Goal: Task Accomplishment & Management: Manage account settings

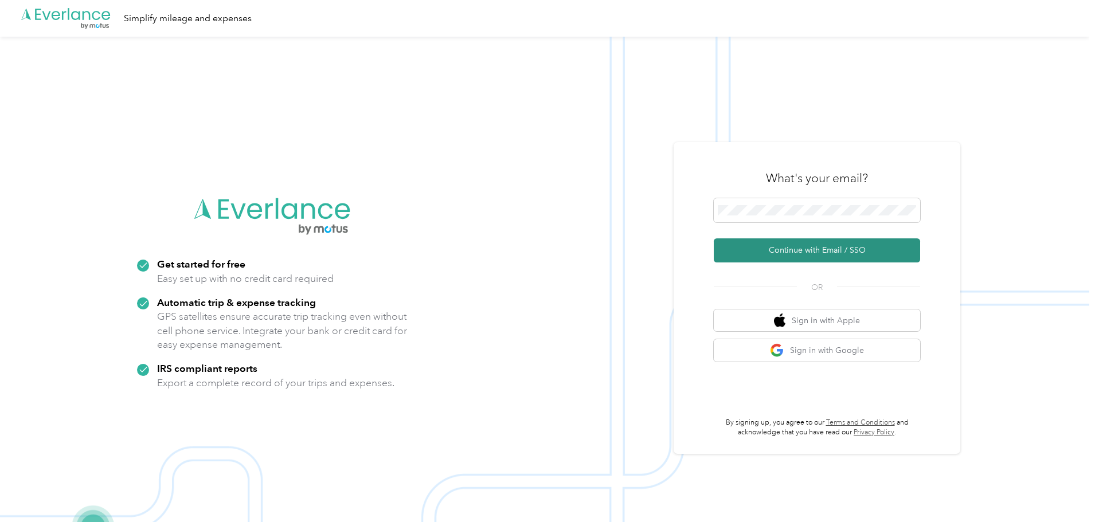
click at [821, 250] on button "Continue with Email / SSO" at bounding box center [817, 251] width 206 height 24
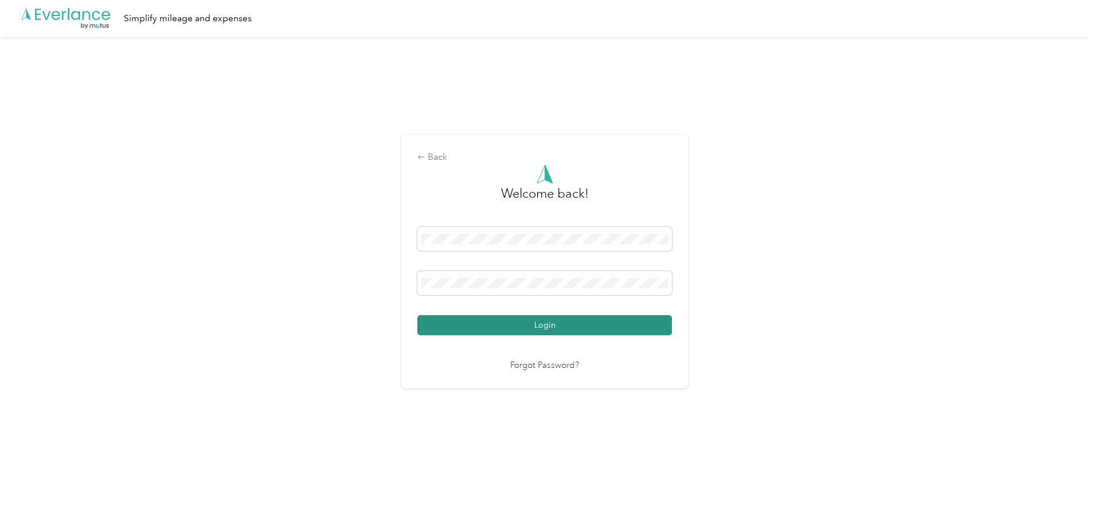
click at [514, 330] on button "Login" at bounding box center [544, 325] width 255 height 20
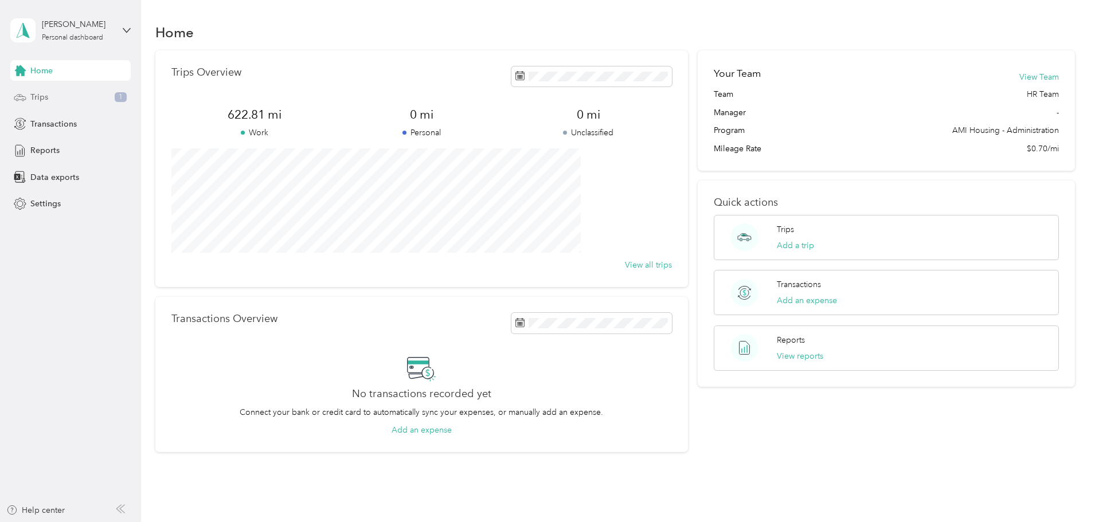
click at [49, 100] on div "Trips 1" at bounding box center [70, 97] width 120 height 21
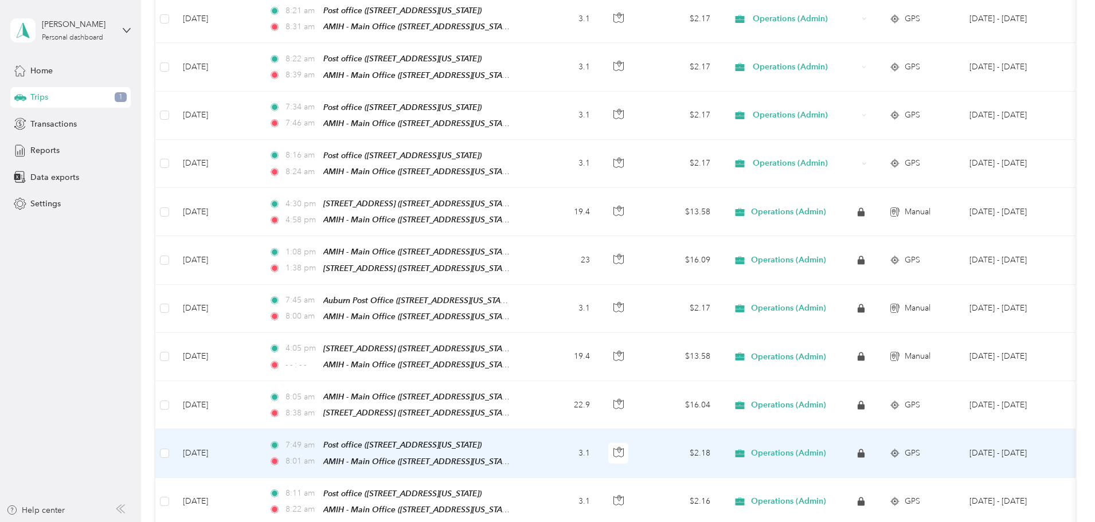
scroll to position [172, 0]
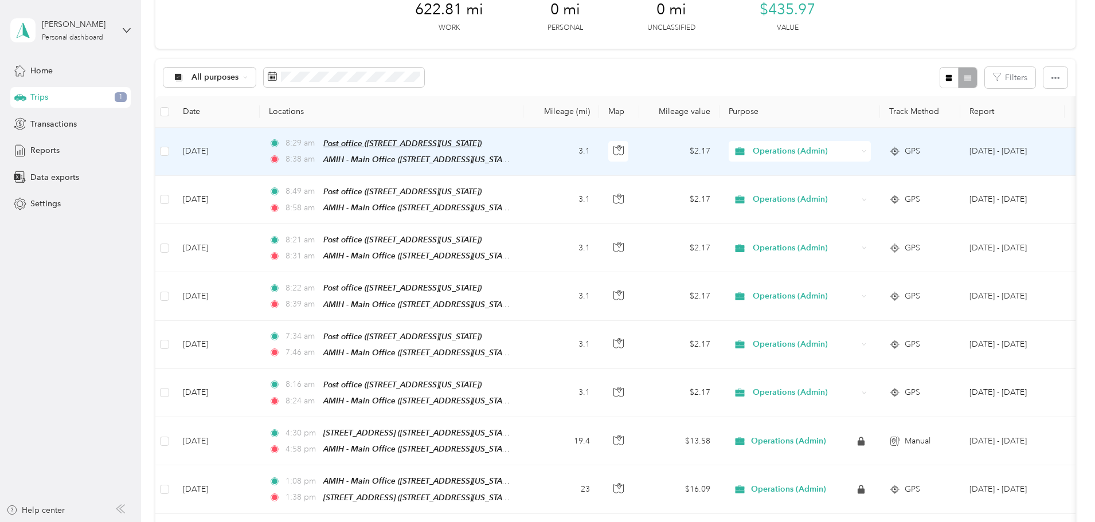
click at [444, 143] on span "Post office ([STREET_ADDRESS][US_STATE])" at bounding box center [402, 143] width 158 height 9
click at [599, 148] on td "3.1" at bounding box center [562, 152] width 76 height 48
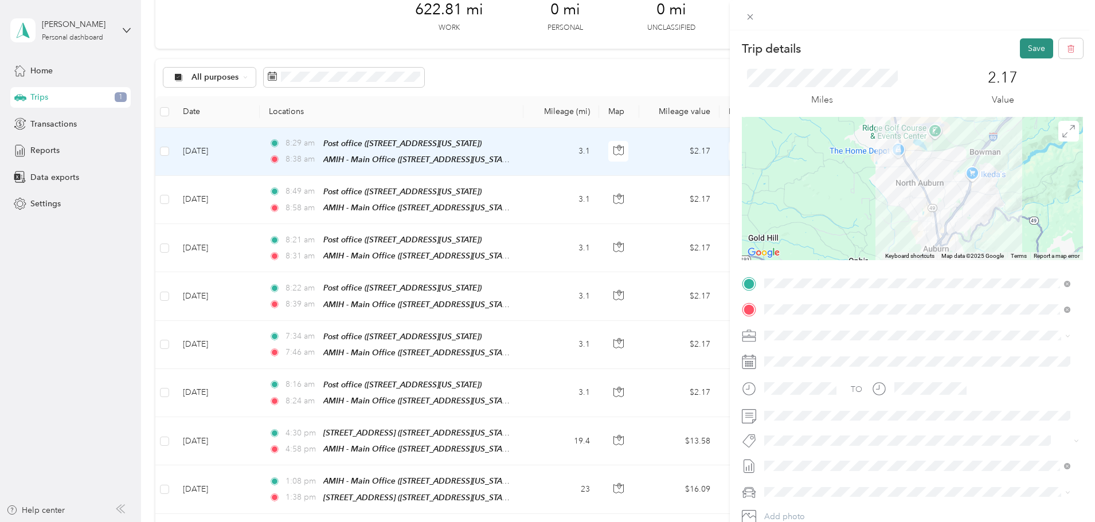
click at [1020, 45] on button "Save" at bounding box center [1036, 48] width 33 height 20
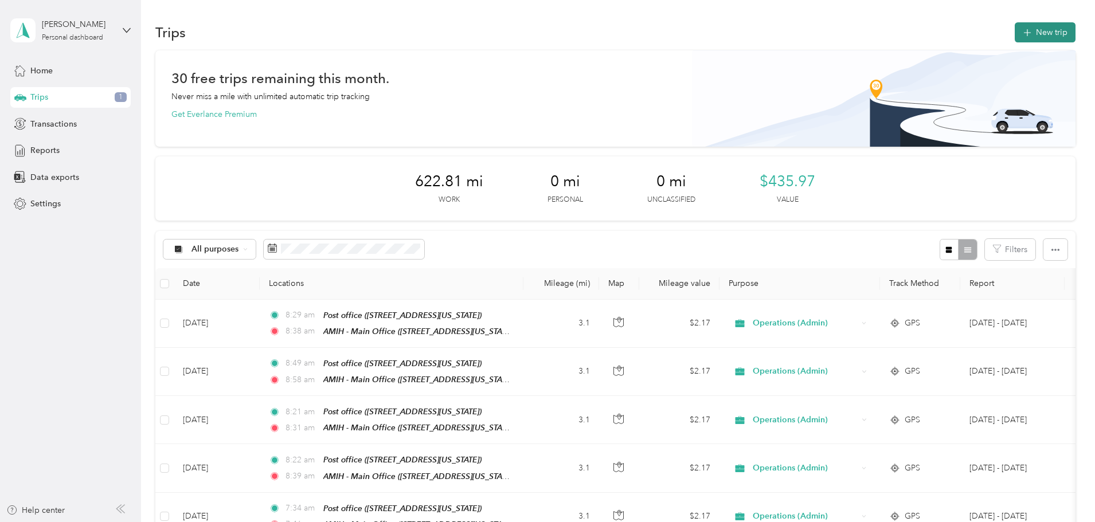
click at [1015, 39] on button "New trip" at bounding box center [1045, 32] width 61 height 20
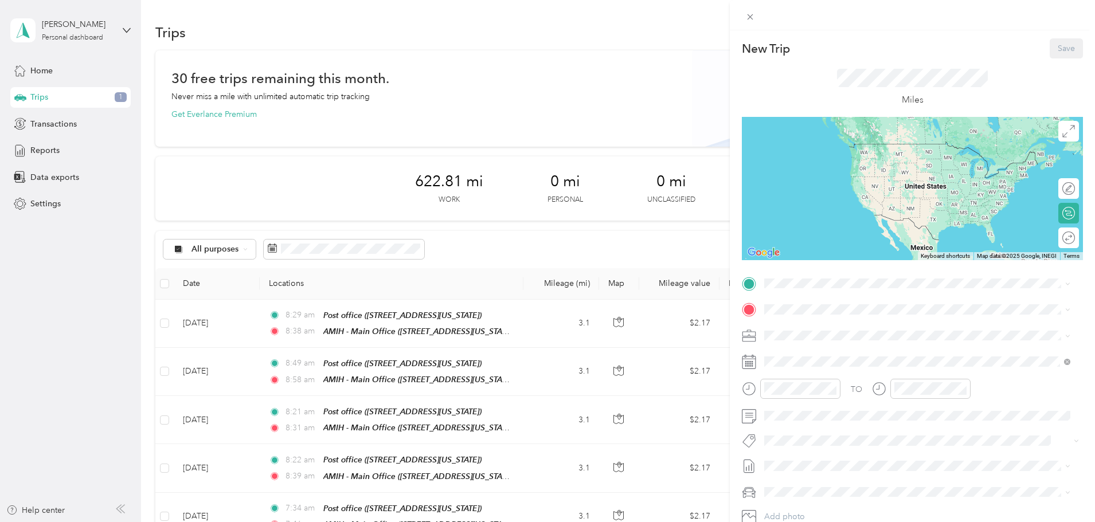
click at [592, 32] on div "New Trip Save This trip cannot be edited because it is either under review, app…" at bounding box center [547, 261] width 1095 height 522
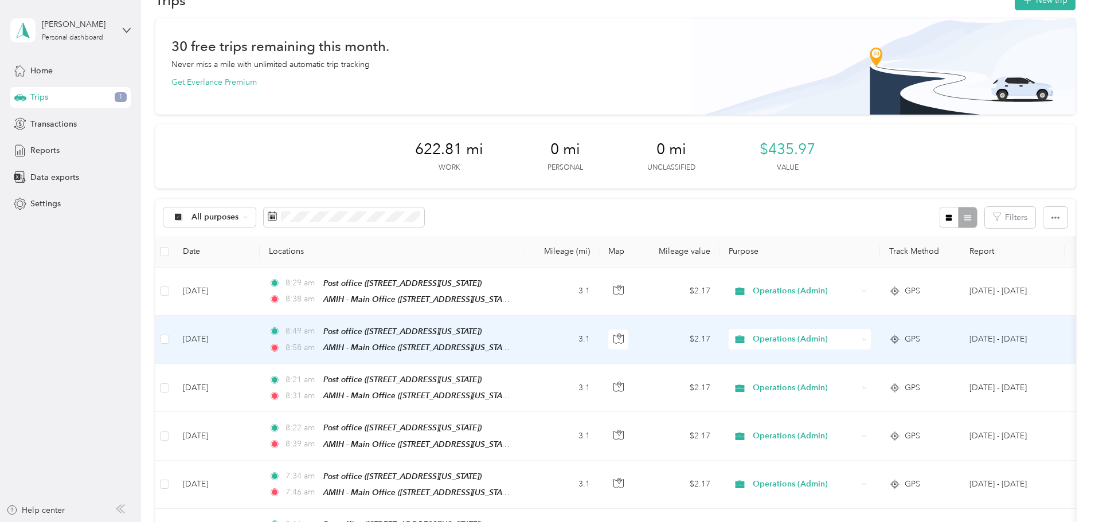
scroll to position [57, 0]
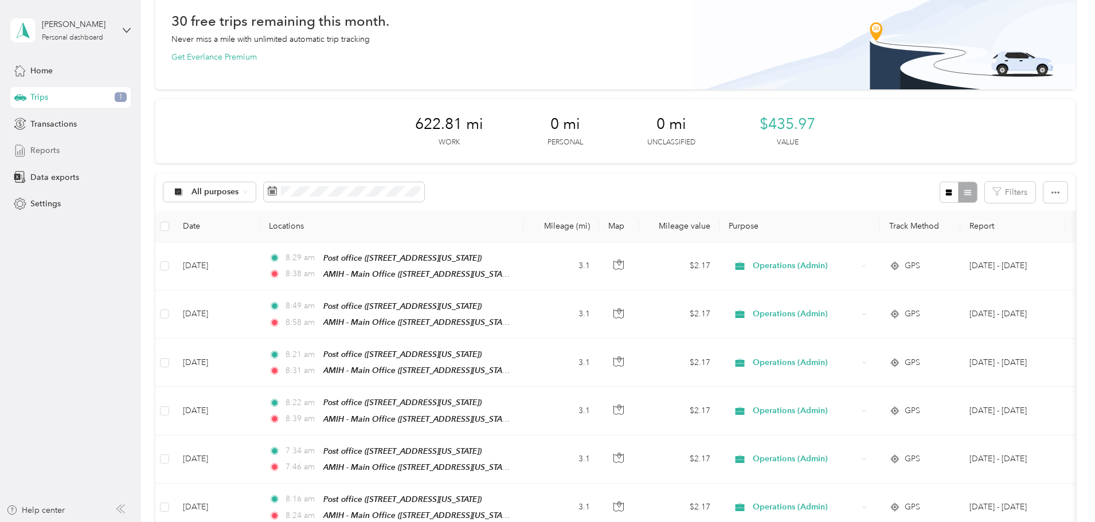
click at [40, 154] on span "Reports" at bounding box center [44, 151] width 29 height 12
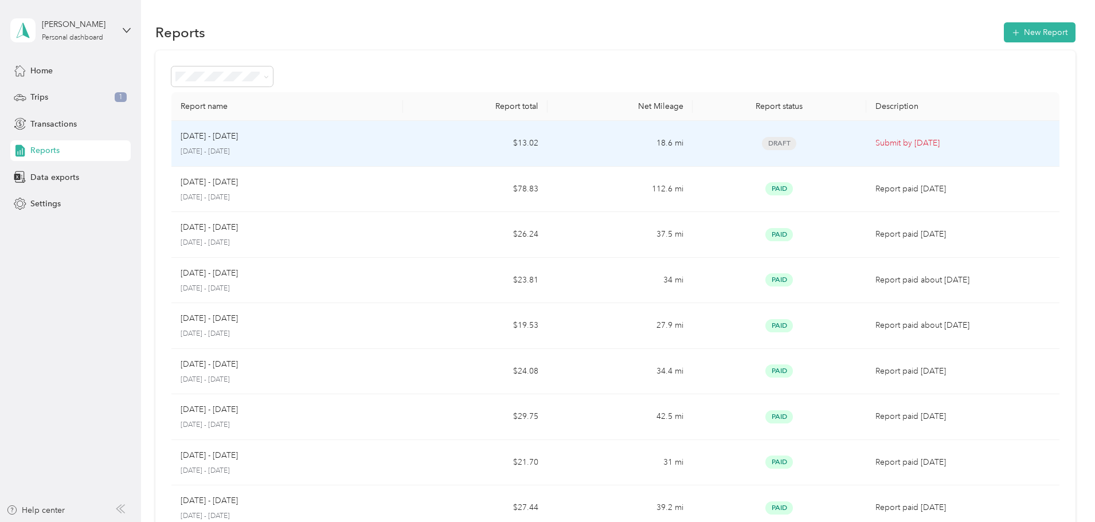
click at [361, 140] on div "[DATE] - [DATE]" at bounding box center [287, 136] width 213 height 13
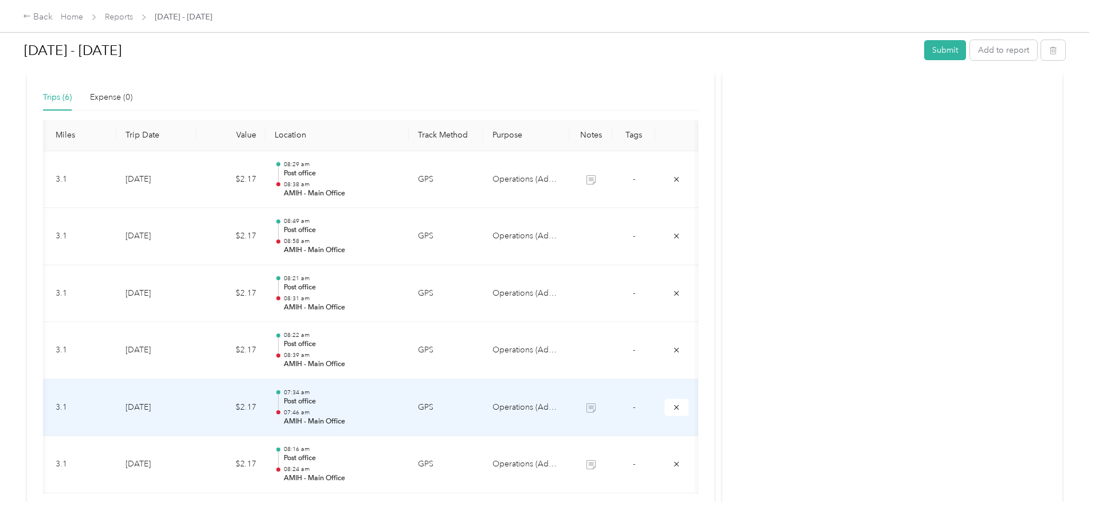
scroll to position [229, 0]
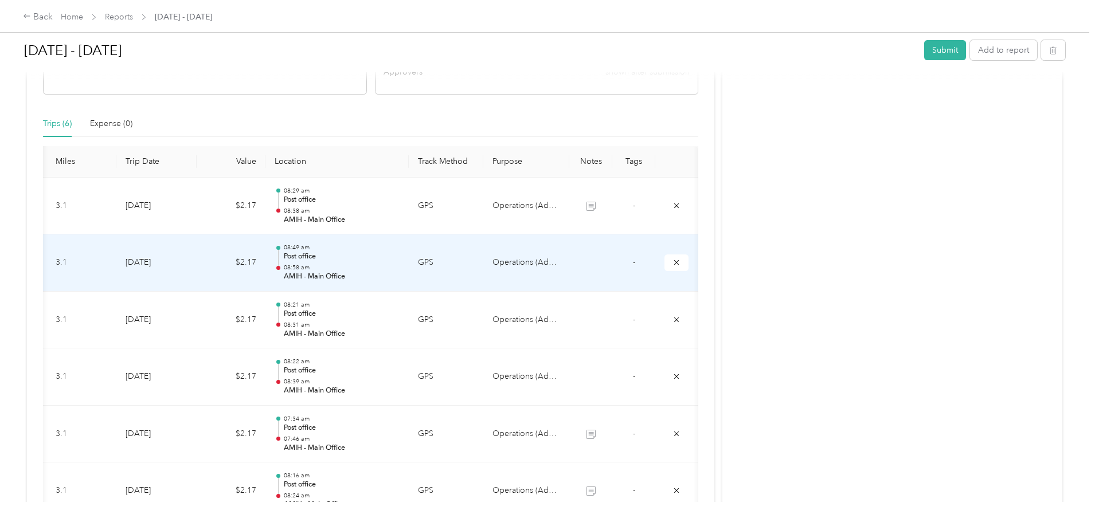
click at [604, 265] on td at bounding box center [590, 263] width 43 height 57
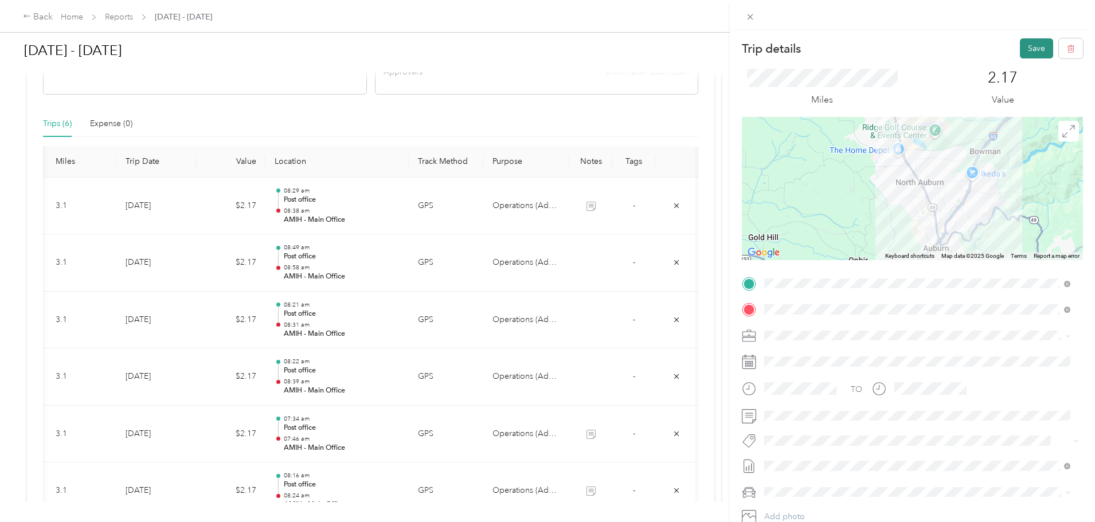
click at [1026, 47] on button "Save" at bounding box center [1036, 48] width 33 height 20
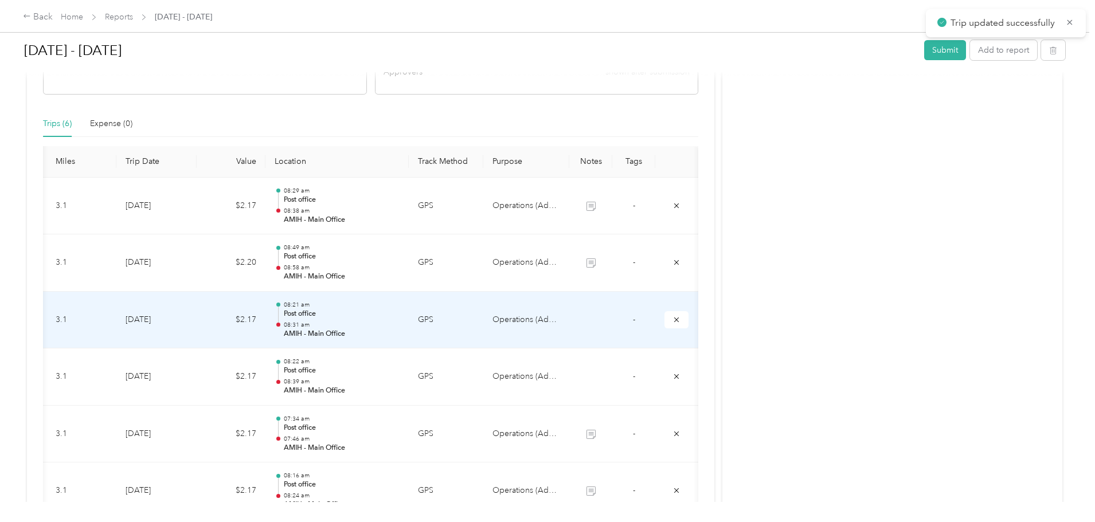
click at [604, 325] on td at bounding box center [590, 320] width 43 height 57
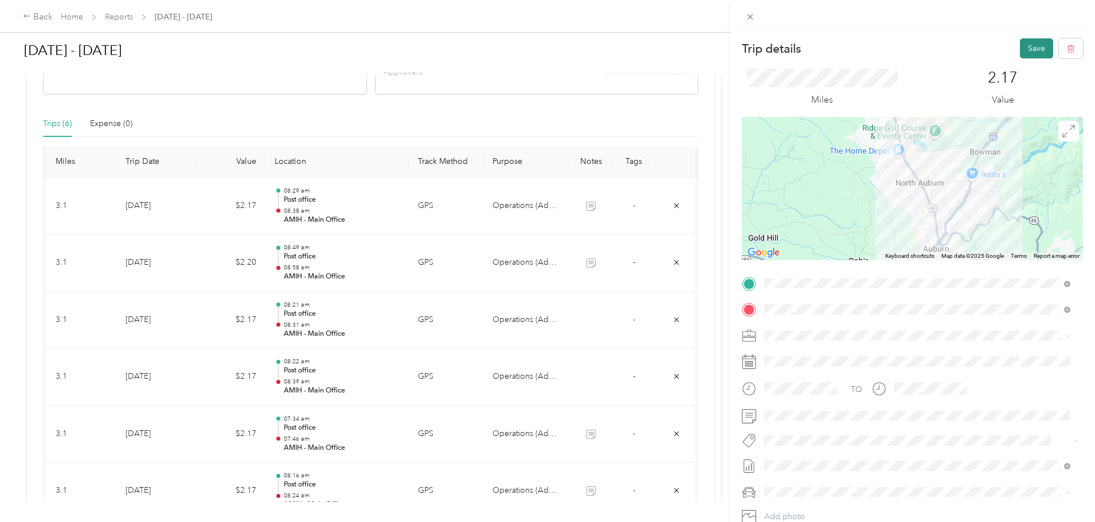
click at [1031, 50] on button "Save" at bounding box center [1036, 48] width 33 height 20
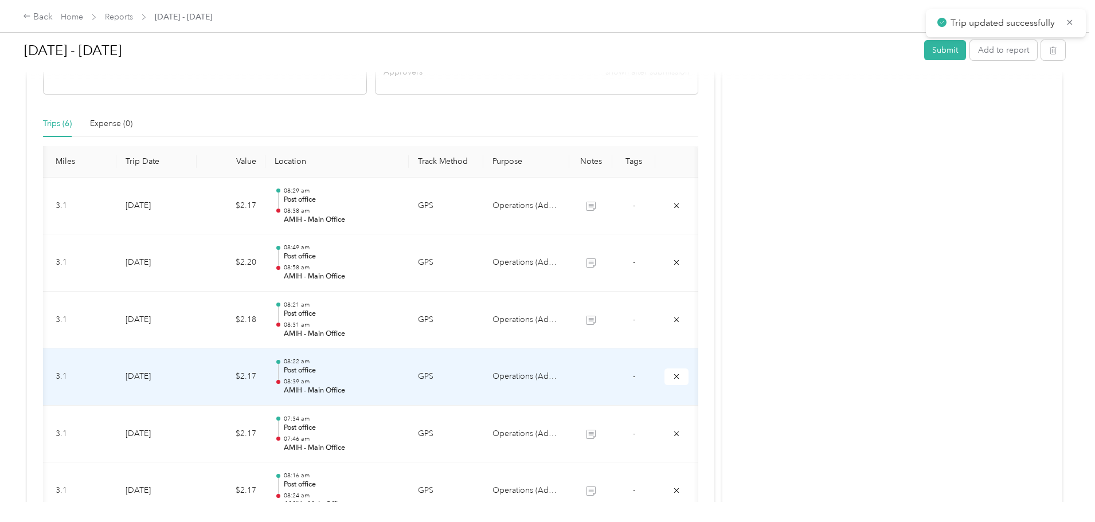
click at [629, 384] on td "-" at bounding box center [633, 377] width 43 height 57
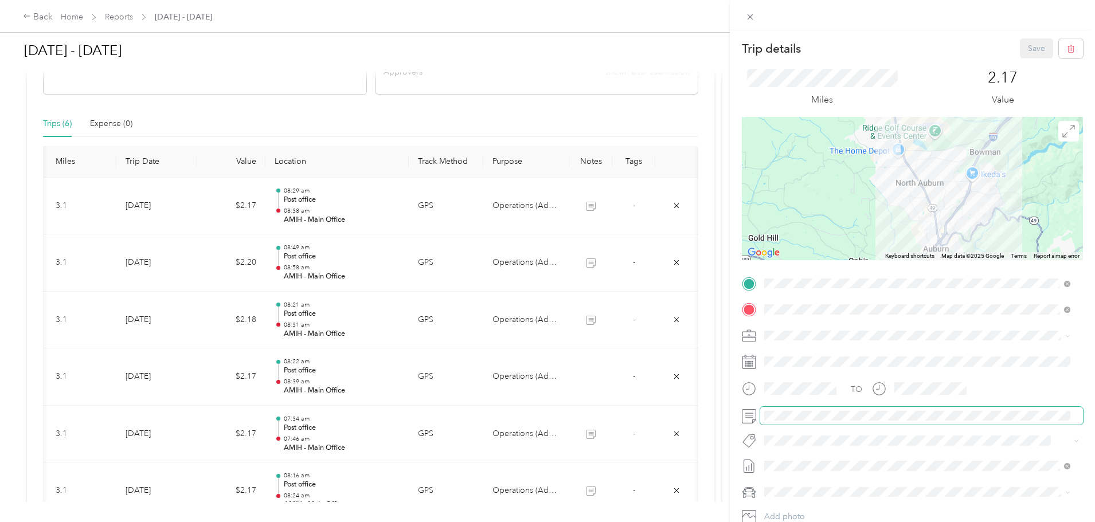
click at [848, 422] on span at bounding box center [921, 416] width 323 height 18
click at [1020, 48] on button "Save" at bounding box center [1036, 48] width 33 height 20
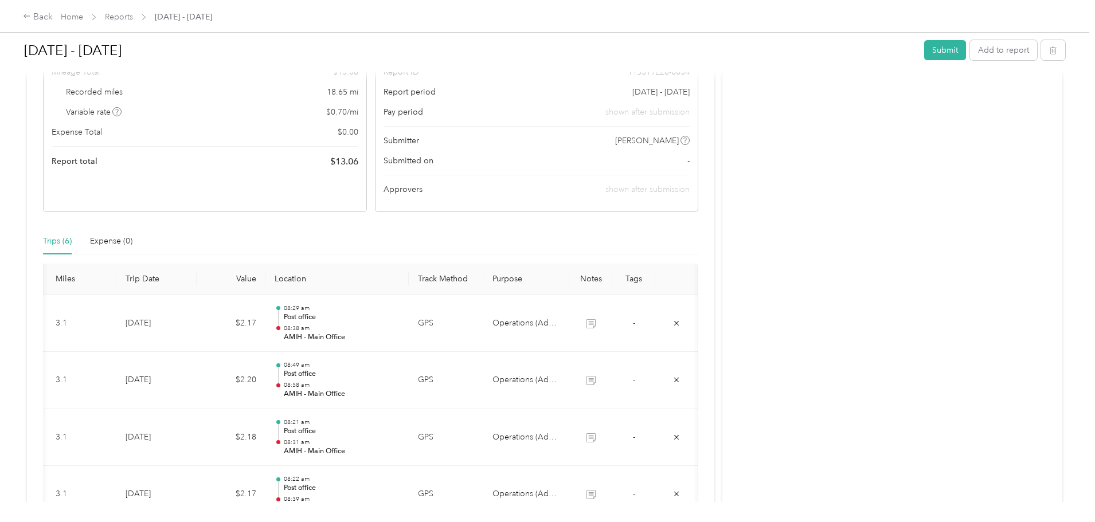
scroll to position [0, 0]
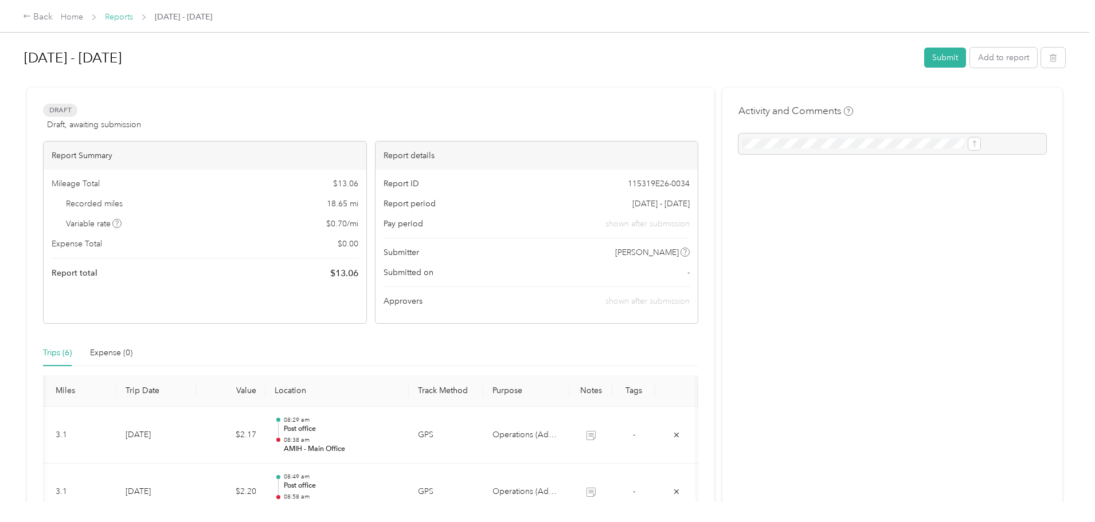
click at [133, 17] on link "Reports" at bounding box center [119, 17] width 28 height 10
